Goal: Task Accomplishment & Management: Use online tool/utility

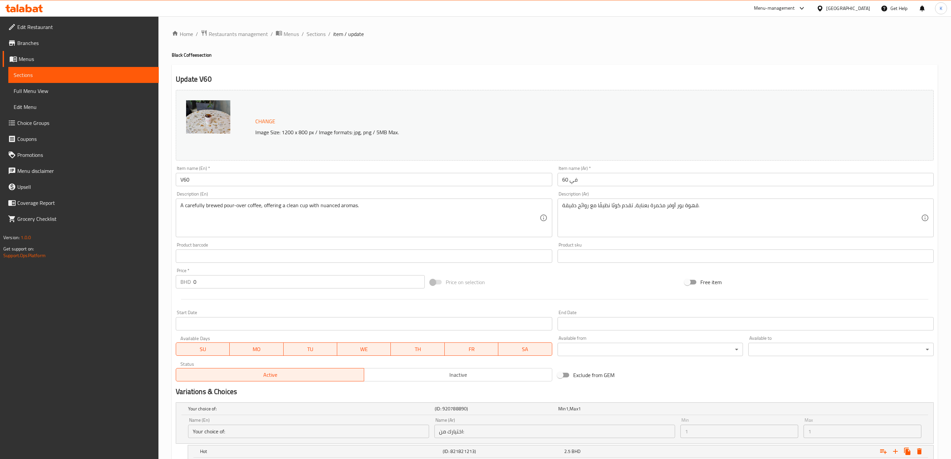
scroll to position [123, 0]
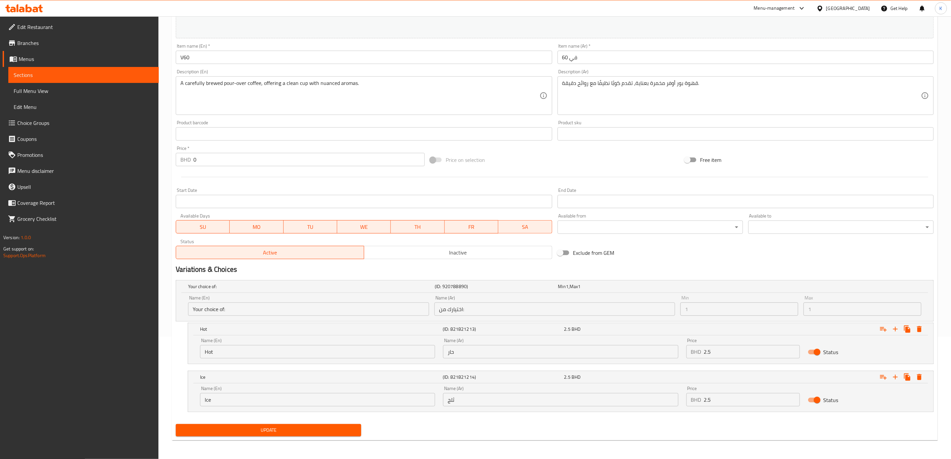
click at [826, 5] on div at bounding box center [822, 8] width 10 height 7
click at [789, 68] on div "[GEOGRAPHIC_DATA]" at bounding box center [821, 67] width 100 height 15
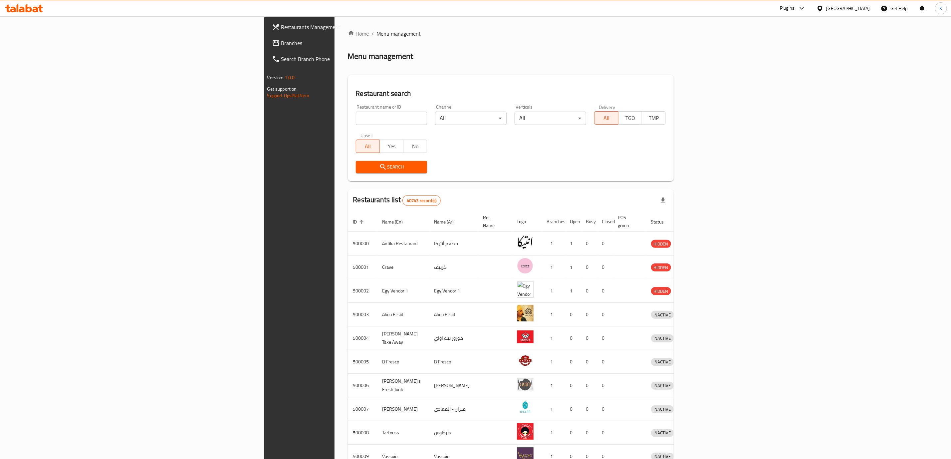
click at [281, 47] on span "Branches" at bounding box center [349, 43] width 136 height 8
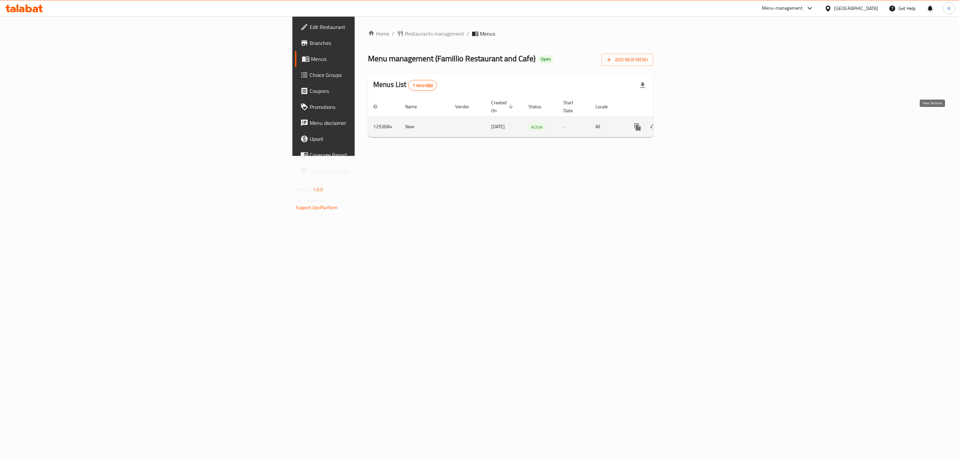
click at [694, 123] on link "enhanced table" at bounding box center [686, 127] width 16 height 16
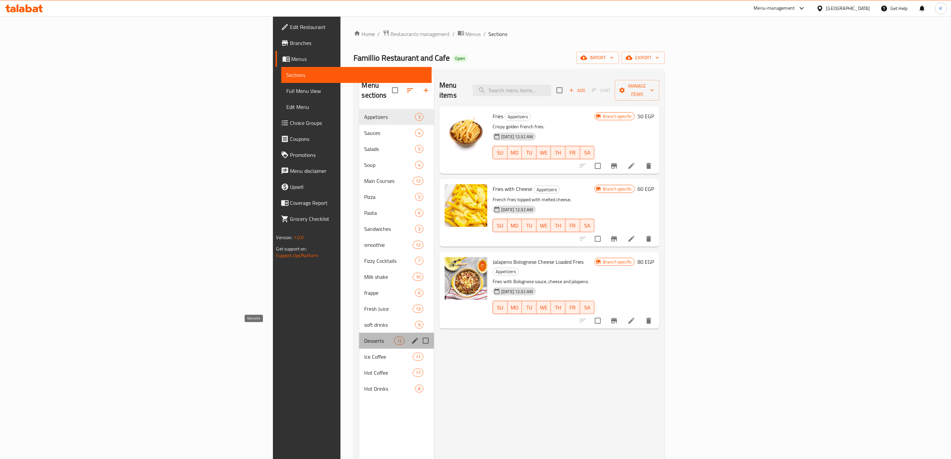
click at [365, 337] on span "Desserts" at bounding box center [380, 341] width 30 height 8
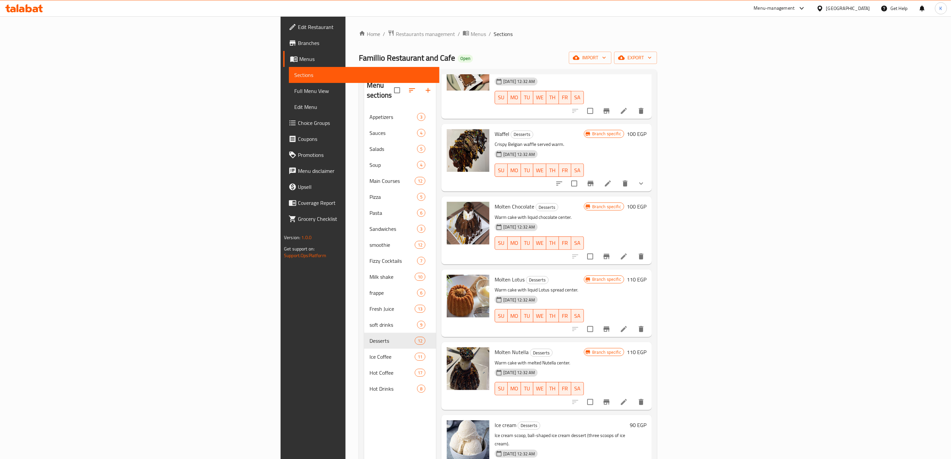
scroll to position [280, 0]
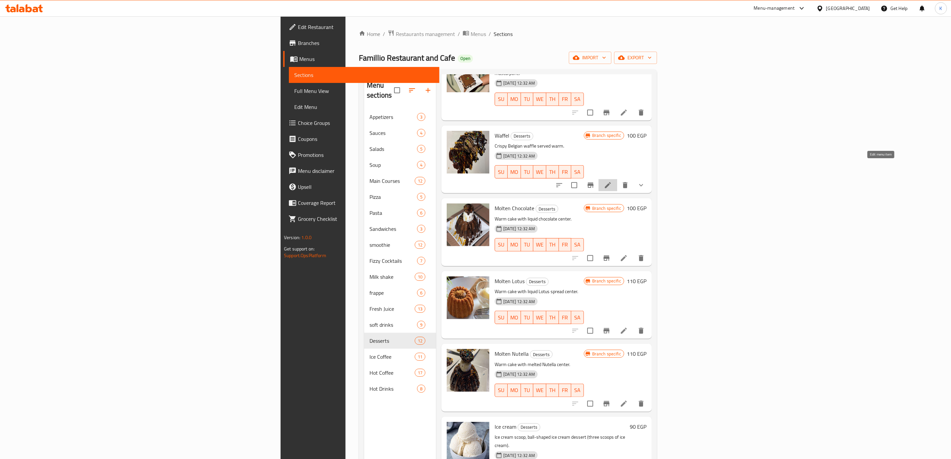
click at [612, 181] on icon at bounding box center [608, 185] width 8 height 8
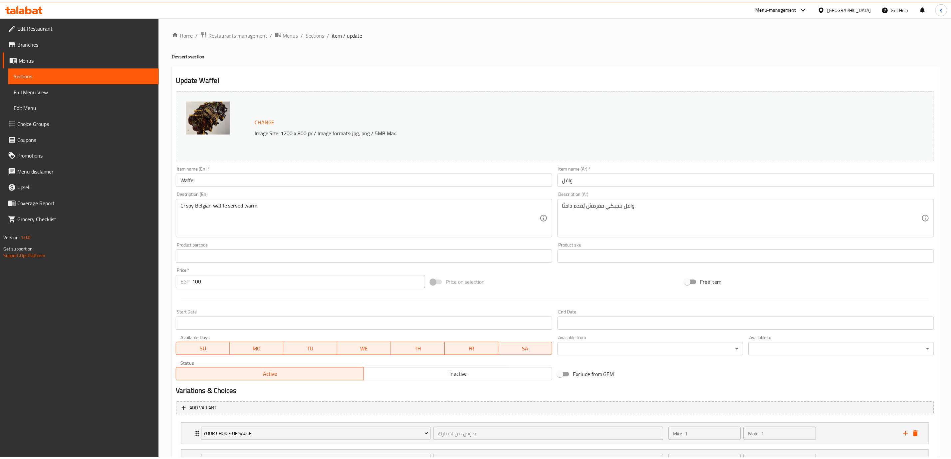
scroll to position [60, 0]
